Goal: Find specific page/section: Find specific page/section

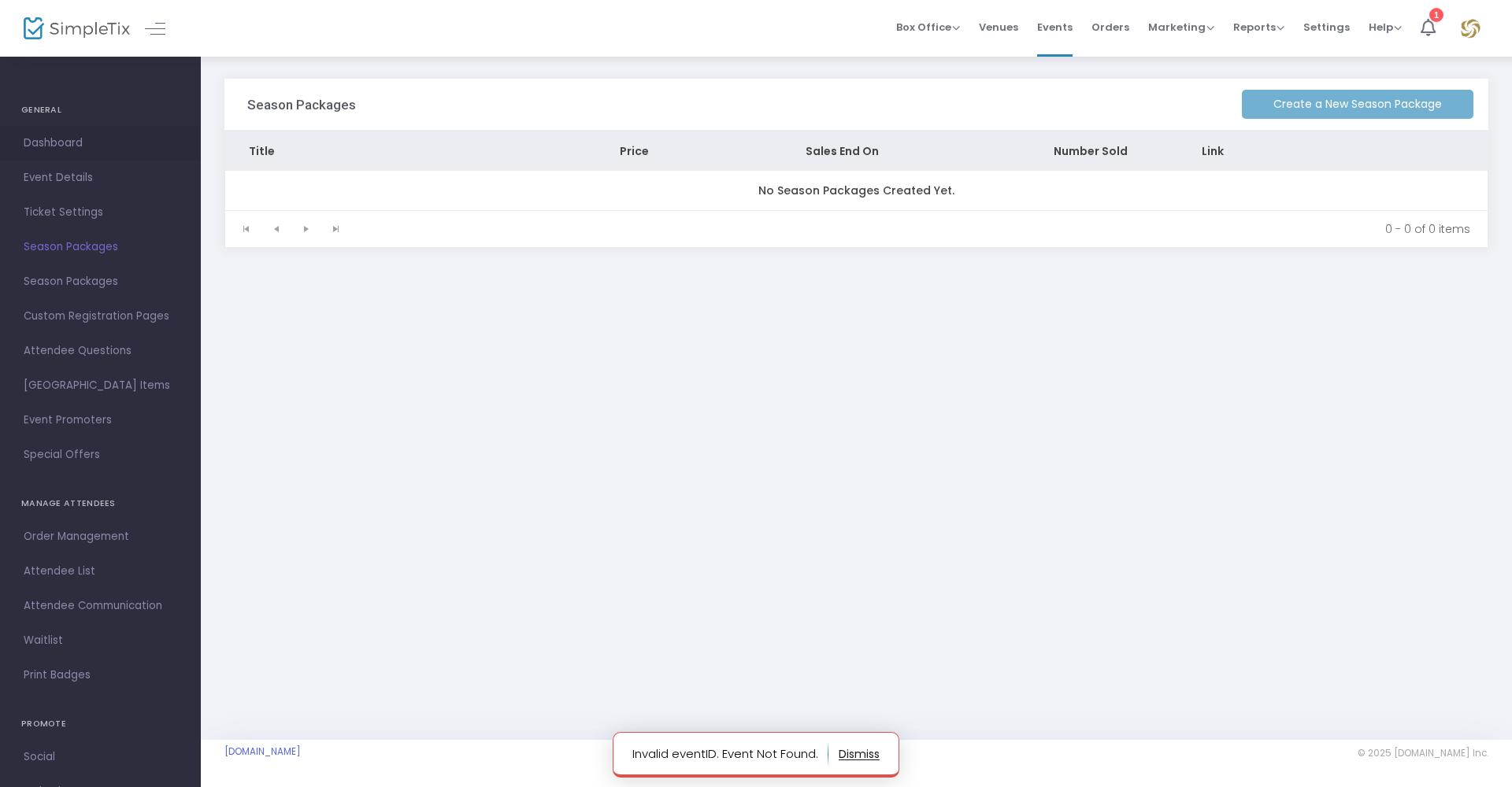
click at [61, 145] on span "Dashboard" at bounding box center [100, 144] width 153 height 21
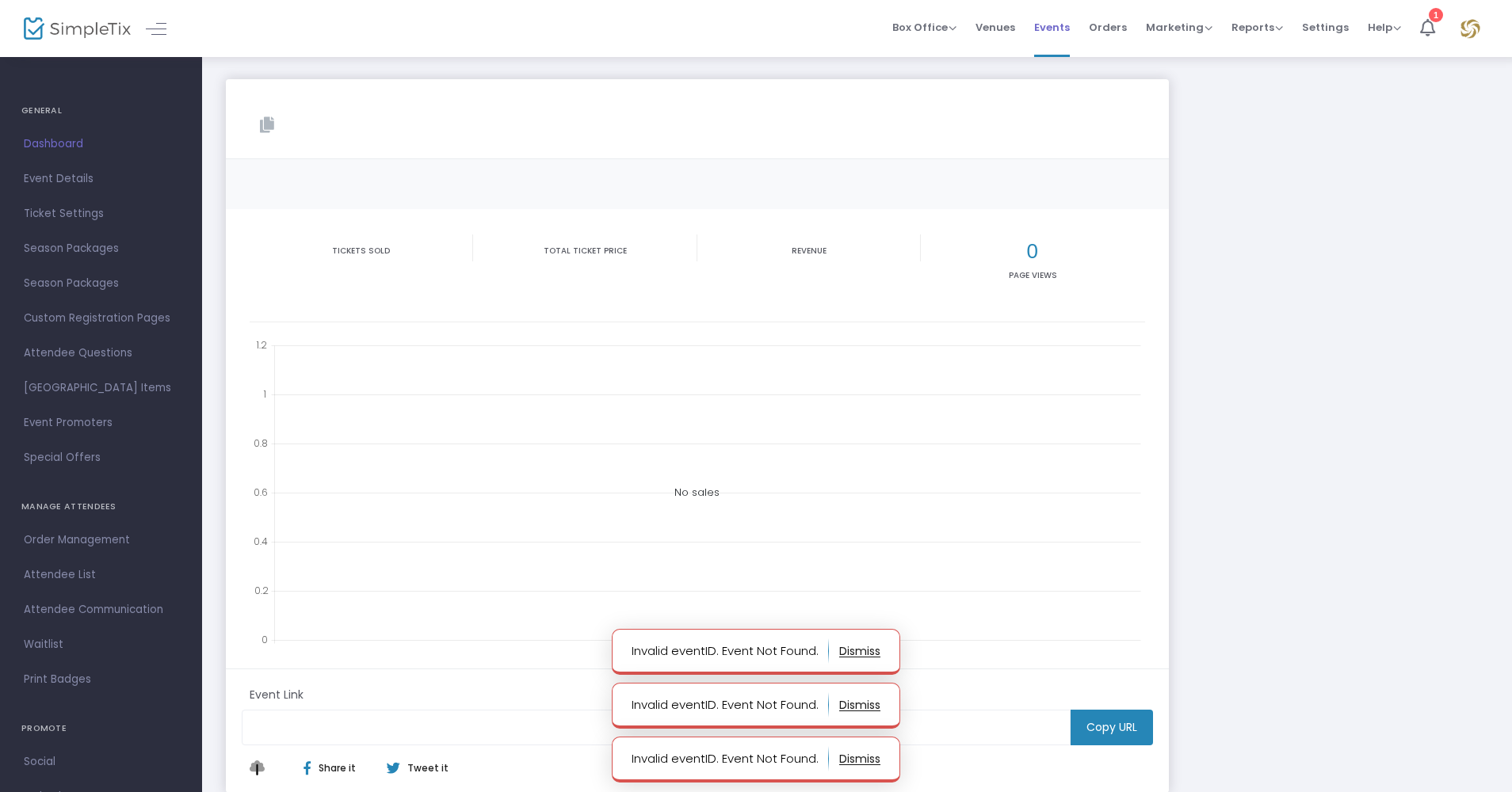
click at [1051, 27] on span "Events" at bounding box center [1052, 27] width 36 height 40
